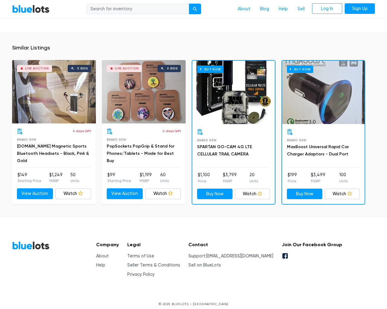
scroll to position [449, 0]
type input "the"
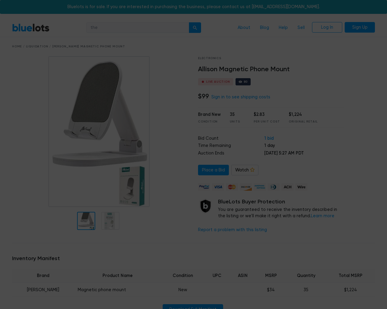
scroll to position [449, 0]
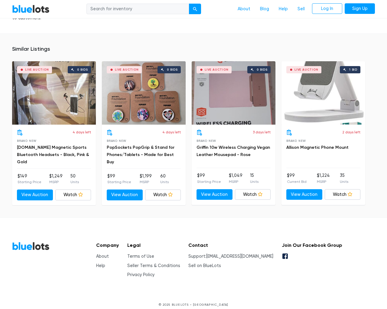
scroll to position [448, 0]
type input "the"
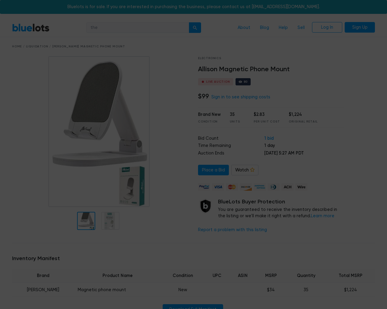
scroll to position [448, 0]
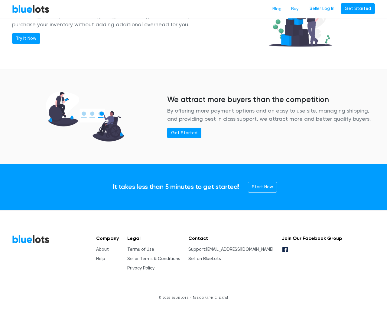
scroll to position [735, 0]
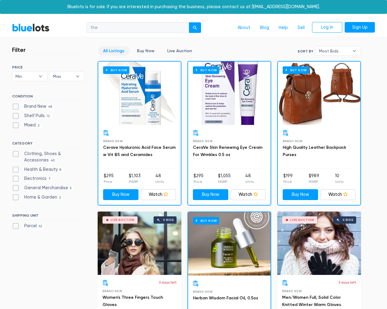
select select "50000"
select select "highest_price"
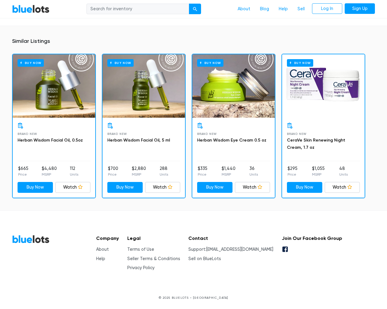
scroll to position [405, 0]
type input "the"
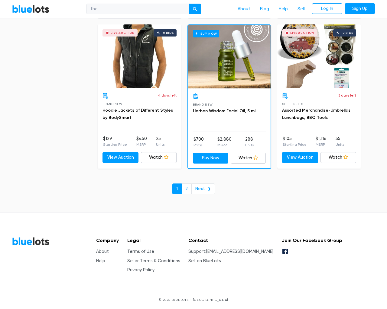
checkbox New"] "false"
checkbox Pulls"] "false"
type input "e"
checkbox input "false"
checkbox Accessories"] "false"
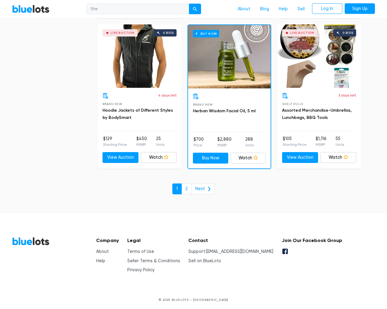
scroll to position [2581, 0]
checkbox Beauty"] "false"
checkbox input "false"
checkbox Merchandise"] "false"
checkbox Garden"] "false"
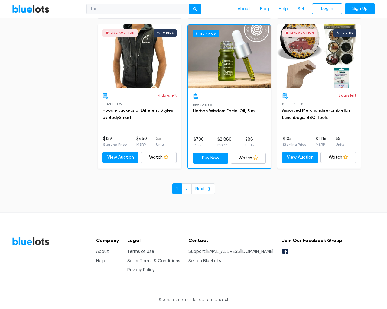
checkbox input "false"
type input "e"
select select "10000"
select select "50000"
select select "10000"
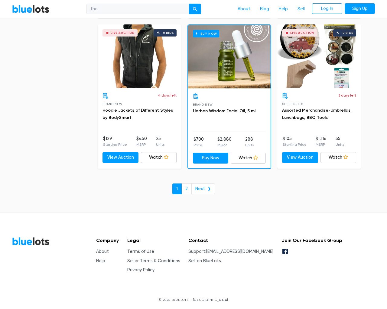
select select "50000"
select select "highest_price"
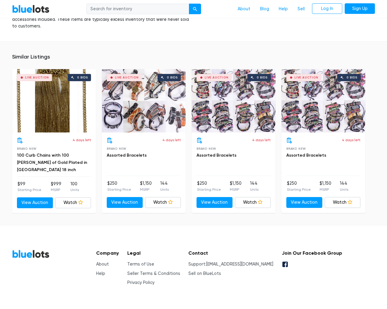
scroll to position [429, 0]
type input "the"
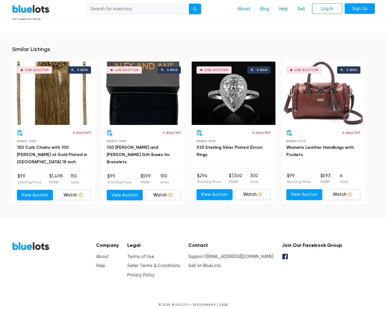
scroll to position [430, 0]
type input "the"
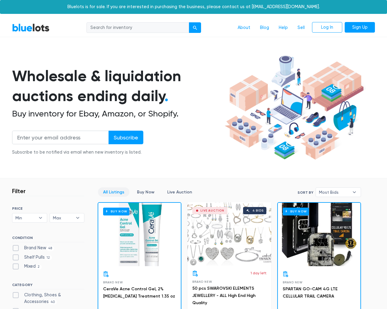
scroll to position [2578, 0]
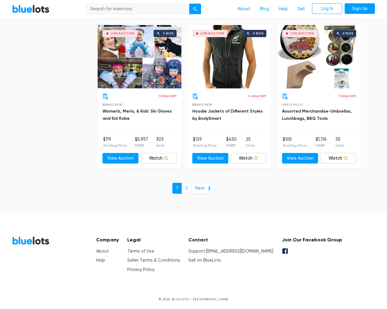
scroll to position [2579, 0]
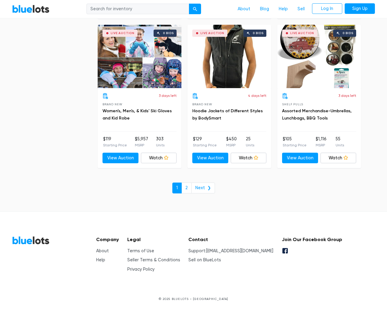
type input "the"
type input "testing@example.com"
type input "e"
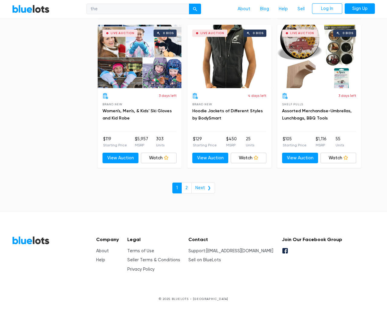
checkbox New"] "false"
type input "e"
checkbox Pulls"] "false"
checkbox input "false"
checkbox Accessories"] "false"
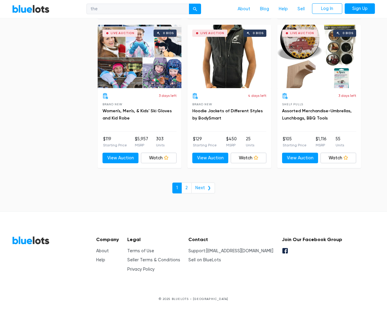
checkbox Beauty"] "false"
checkbox input "false"
checkbox Merchandise"] "false"
checkbox Garden"] "false"
checkbox input "false"
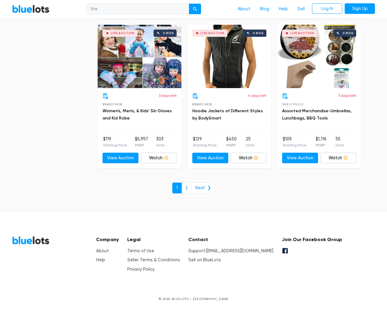
type input "e"
select select "10000"
select select "50000"
select select "ending_soonest"
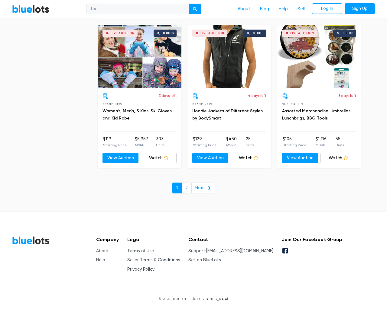
select select "50000"
select select "highest_price"
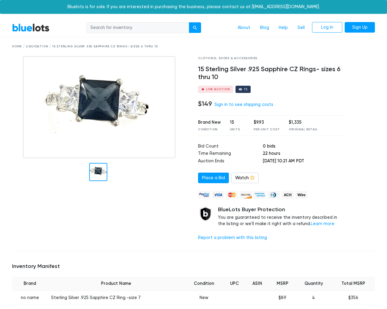
scroll to position [461, 0]
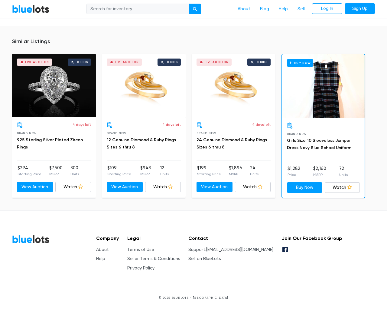
type input "the"
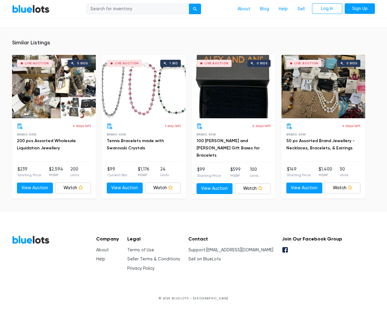
scroll to position [417, 0]
type input "the"
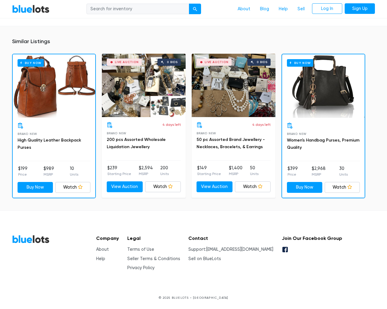
scroll to position [453, 0]
type input "the"
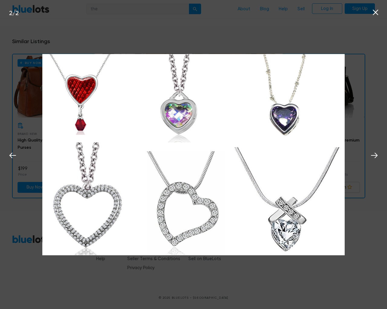
scroll to position [453, 0]
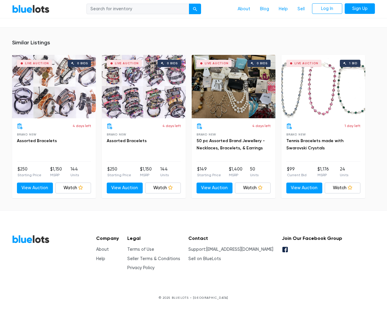
scroll to position [396, 0]
type input "the"
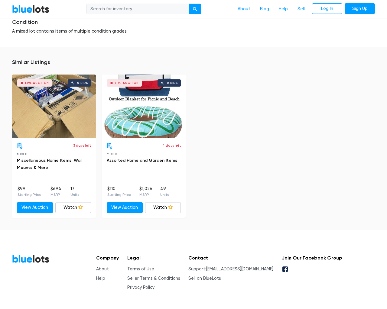
scroll to position [743, 0]
type input "the"
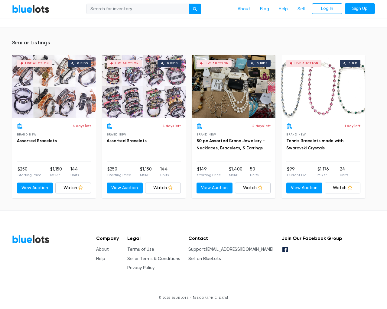
scroll to position [396, 0]
type input "the"
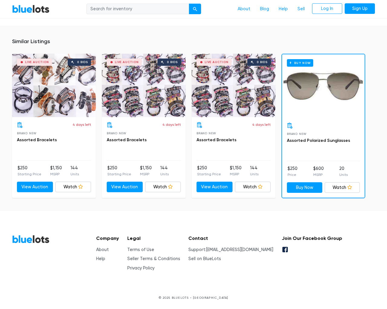
scroll to position [390, 0]
type input "the"
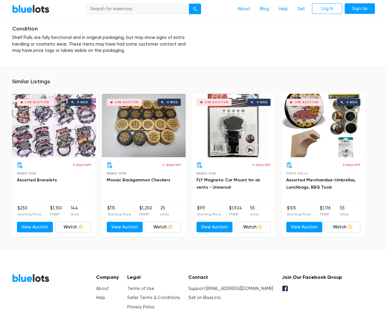
scroll to position [951, 0]
type input "the"
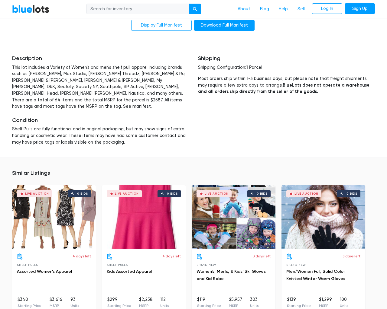
scroll to position [1273, 0]
type input "the"
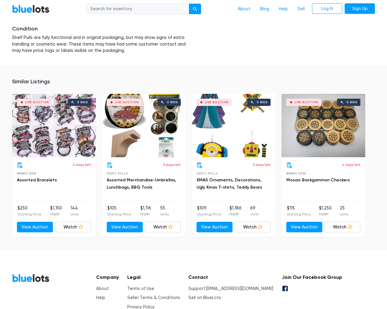
scroll to position [951, 0]
type input "the"
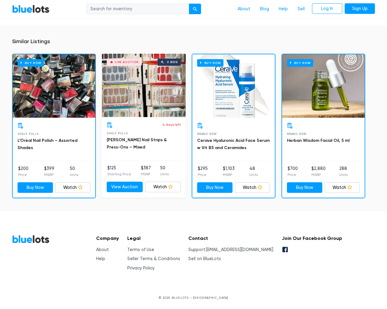
scroll to position [390, 0]
type input "the"
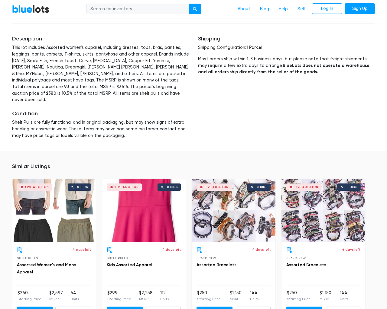
scroll to position [1523, 0]
type input "the"
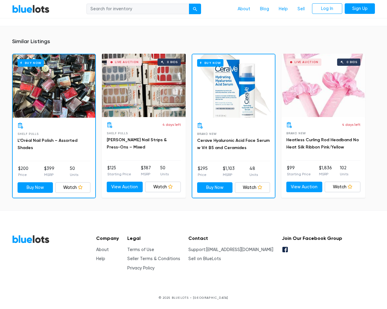
scroll to position [390, 0]
type input "the"
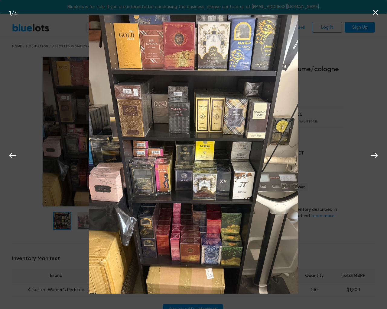
scroll to position [390, 0]
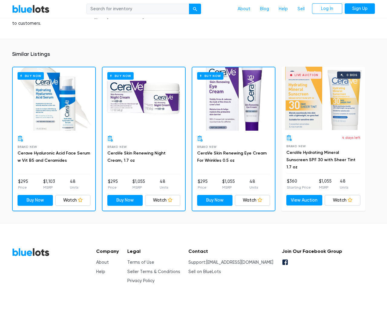
scroll to position [392, 0]
type input "the"
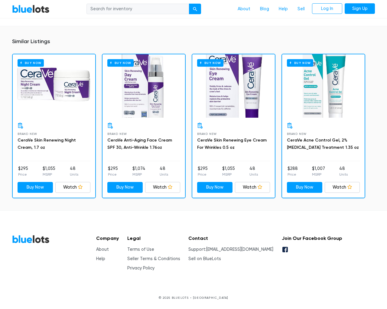
scroll to position [418, 0]
type input "the"
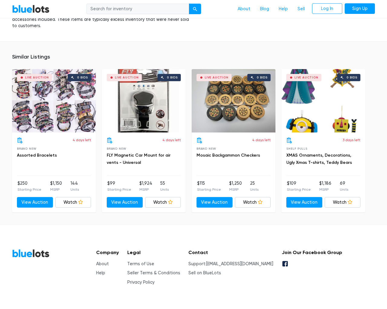
scroll to position [396, 0]
type input "the"
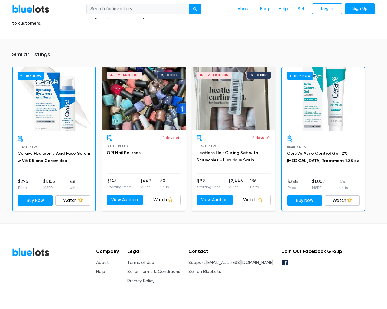
scroll to position [451, 0]
type input "the"
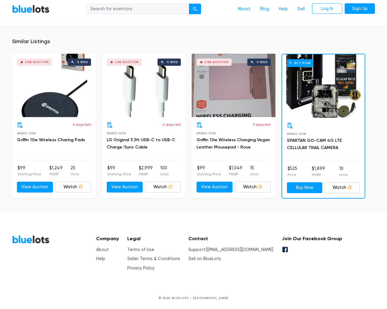
scroll to position [444, 0]
type input "the"
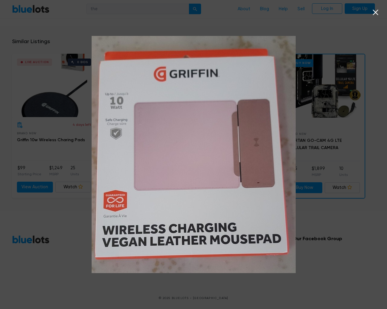
scroll to position [444, 0]
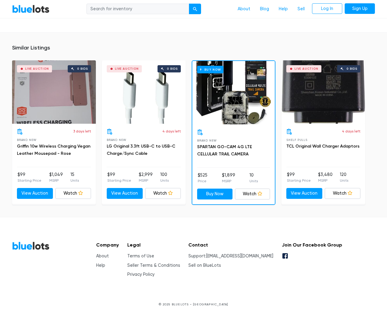
scroll to position [377, 0]
type input "the"
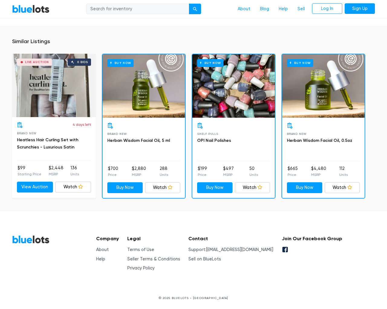
scroll to position [432, 0]
type input "the"
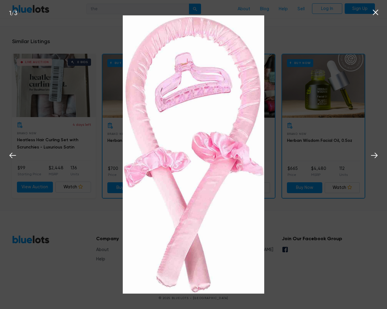
scroll to position [432, 0]
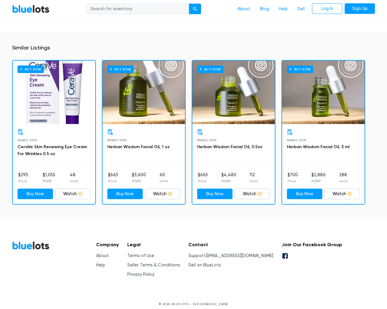
scroll to position [425, 0]
type input "the"
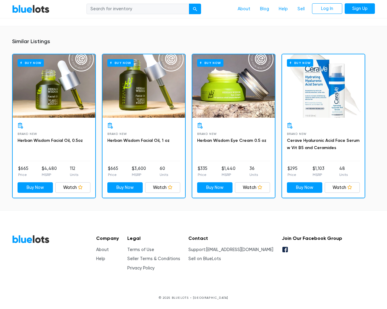
scroll to position [412, 0]
type input "the"
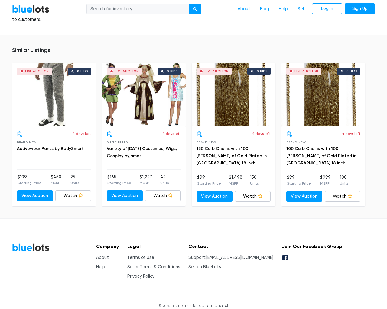
scroll to position [396, 0]
type input "the"
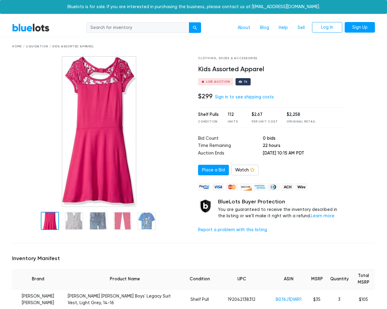
scroll to position [1719, 0]
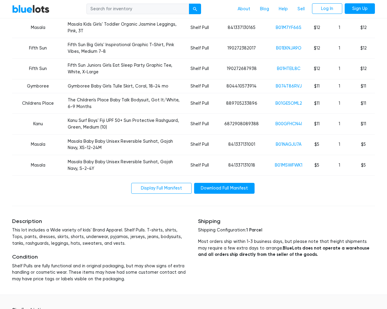
type input "the"
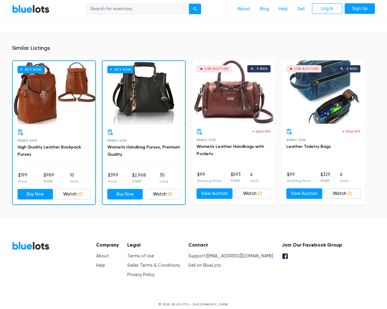
scroll to position [403, 0]
type input "the"
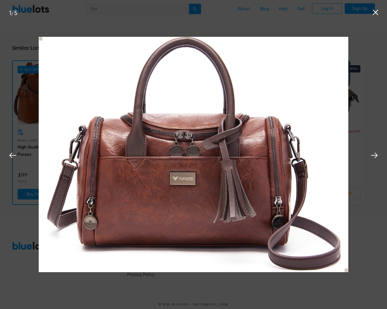
scroll to position [404, 0]
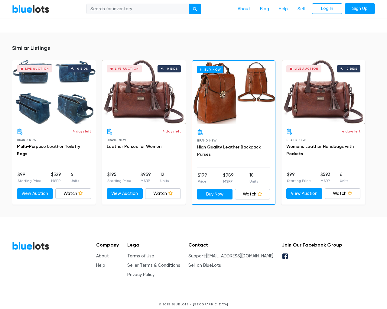
scroll to position [403, 0]
type input "the"
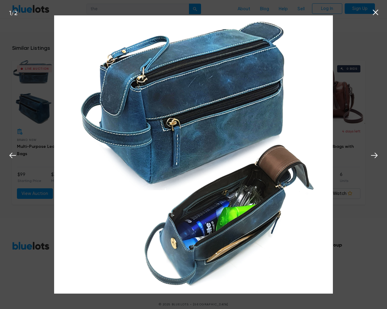
scroll to position [404, 0]
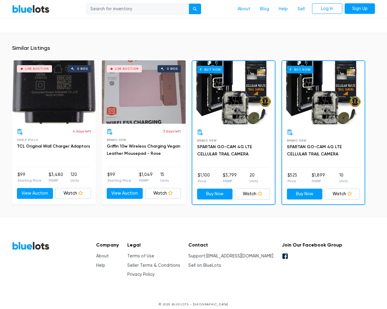
scroll to position [431, 0]
type input "the"
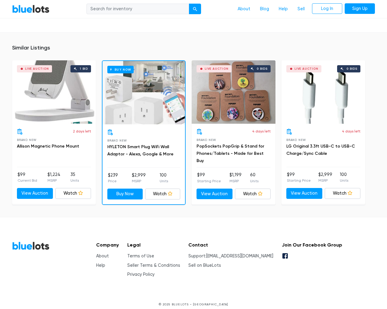
scroll to position [451, 0]
type input "the"
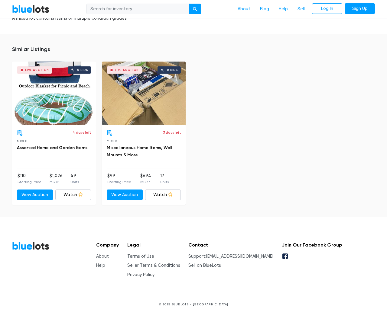
scroll to position [591, 0]
type input "the"
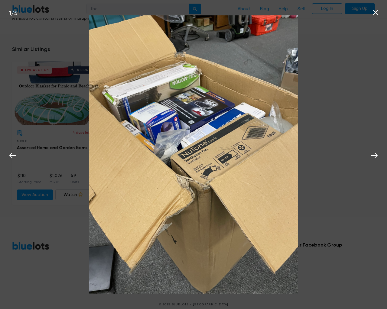
scroll to position [591, 0]
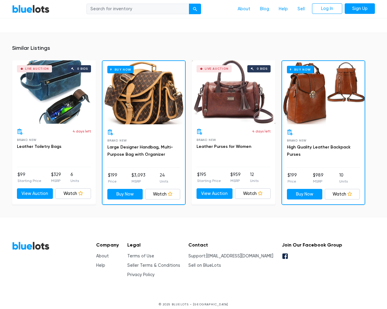
scroll to position [403, 0]
type input "the"
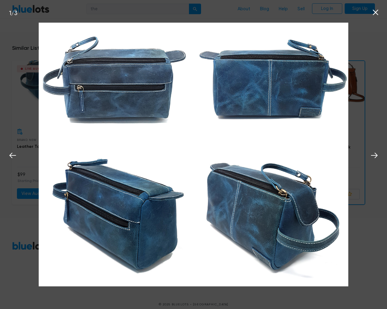
scroll to position [404, 0]
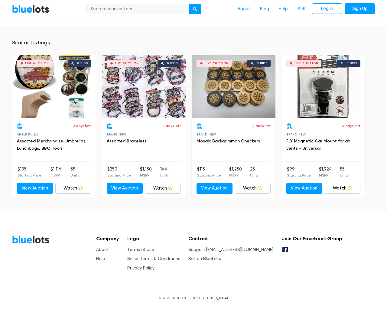
scroll to position [402, 0]
type input "the"
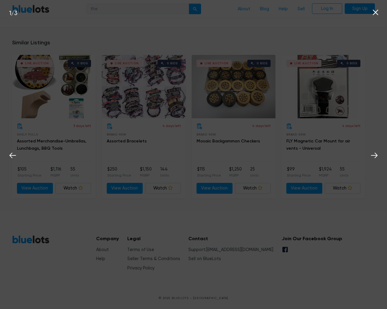
scroll to position [403, 0]
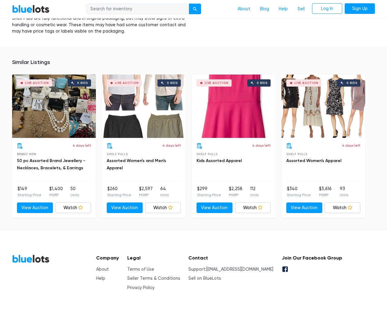
scroll to position [1138, 0]
type input "the"
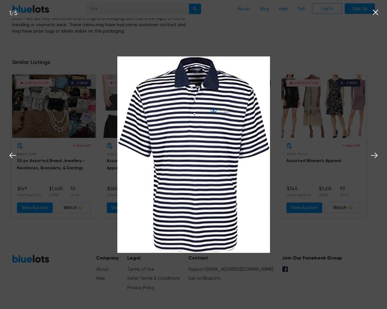
scroll to position [1138, 0]
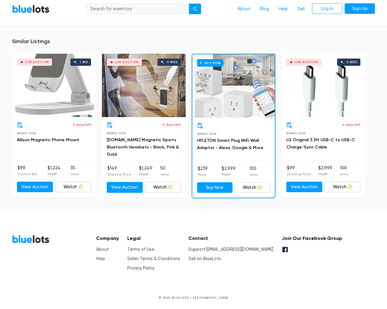
scroll to position [398, 0]
type input "the"
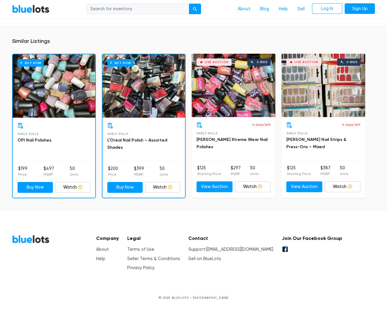
scroll to position [417, 0]
type input "the"
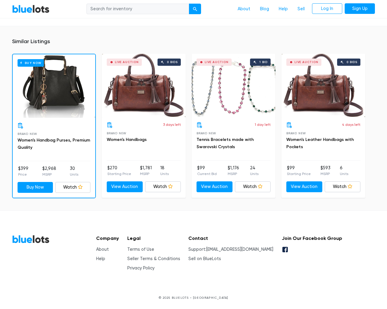
scroll to position [418, 0]
type input "the"
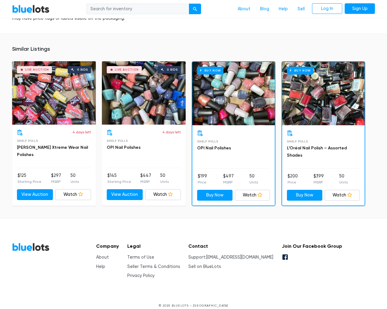
scroll to position [424, 0]
type input "the"
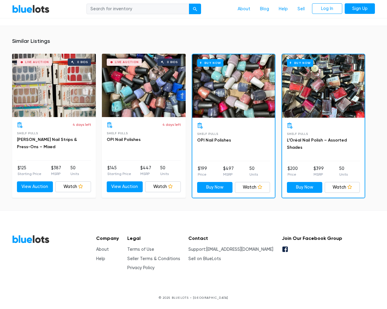
scroll to position [417, 0]
type input "the"
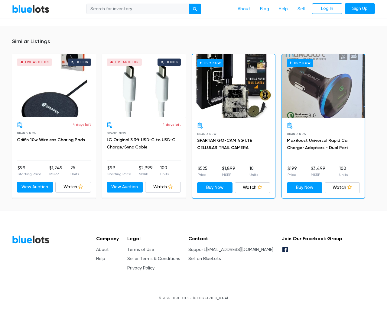
scroll to position [444, 0]
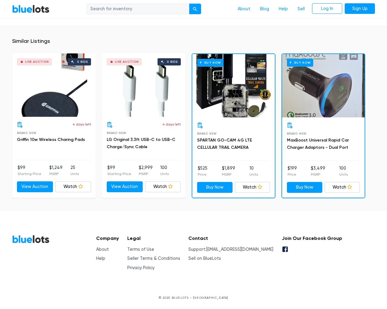
type input "the"
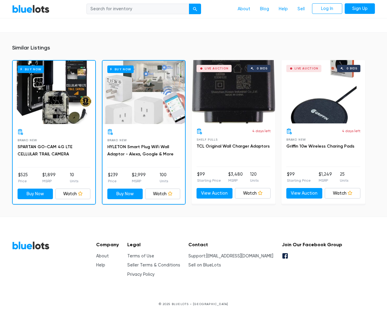
scroll to position [438, 0]
type input "the"
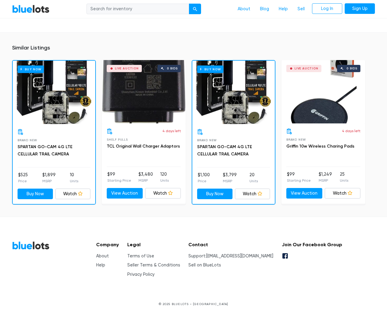
scroll to position [438, 0]
type input "the"
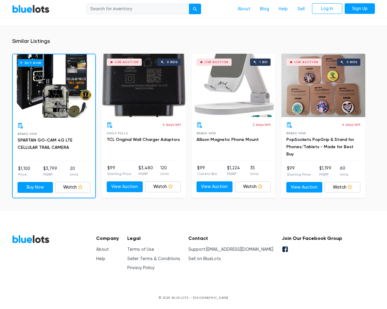
scroll to position [438, 0]
type input "the"
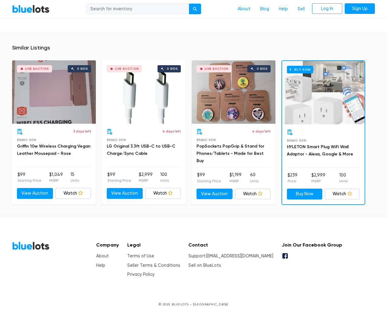
scroll to position [377, 0]
type input "the"
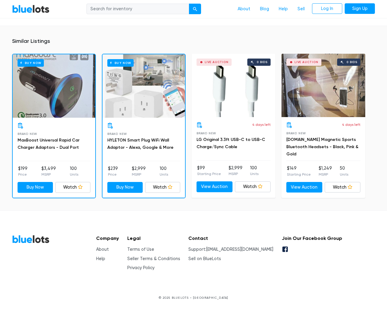
scroll to position [449, 0]
type input "the"
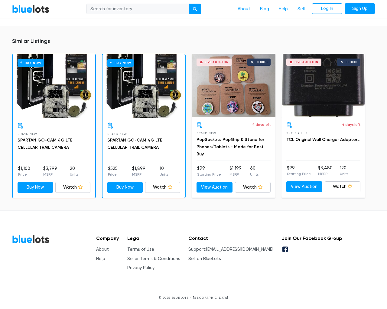
scroll to position [438, 0]
type input "the"
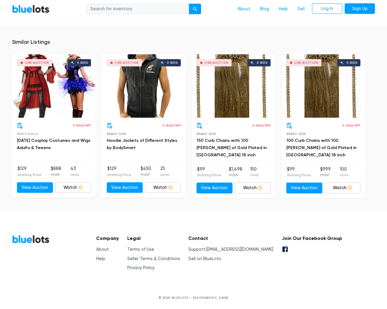
scroll to position [667, 0]
type input "the"
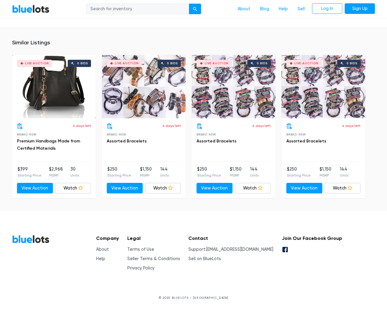
scroll to position [409, 0]
type input "the"
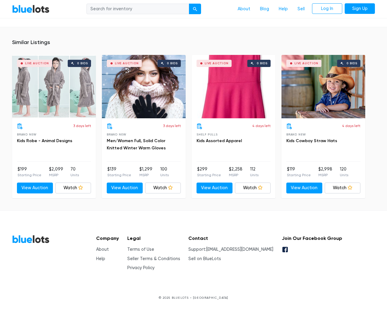
scroll to position [1827, 0]
type input "the"
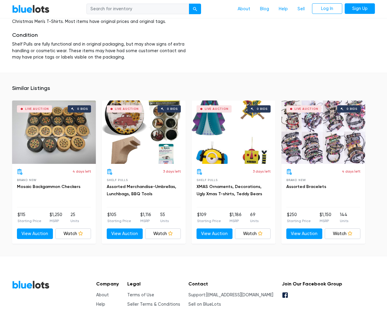
scroll to position [833, 0]
type input "the"
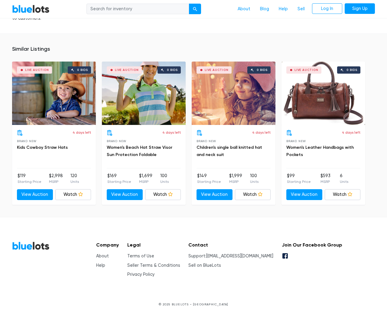
scroll to position [836, 0]
type input "the"
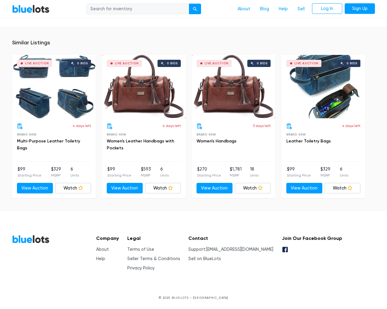
scroll to position [397, 0]
type input "the"
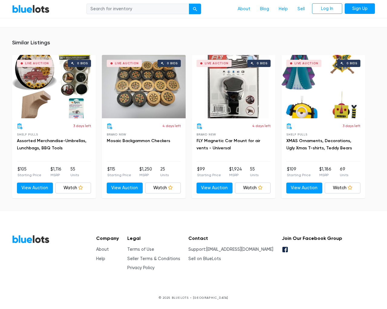
scroll to position [396, 0]
type input "the"
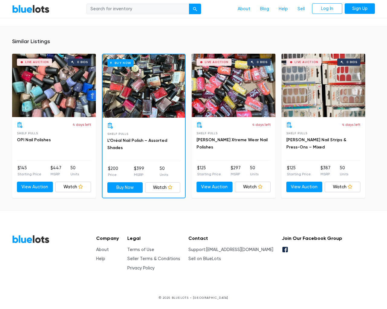
scroll to position [412, 0]
type input "the"
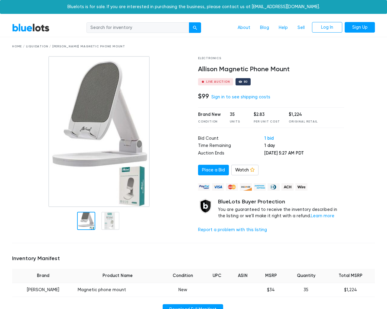
scroll to position [449, 0]
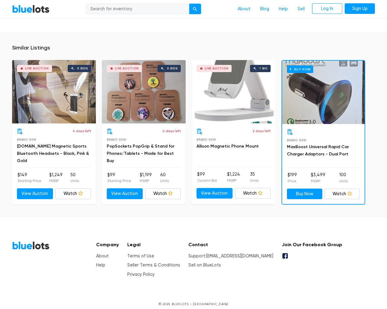
type input "the"
